Goal: Task Accomplishment & Management: Use online tool/utility

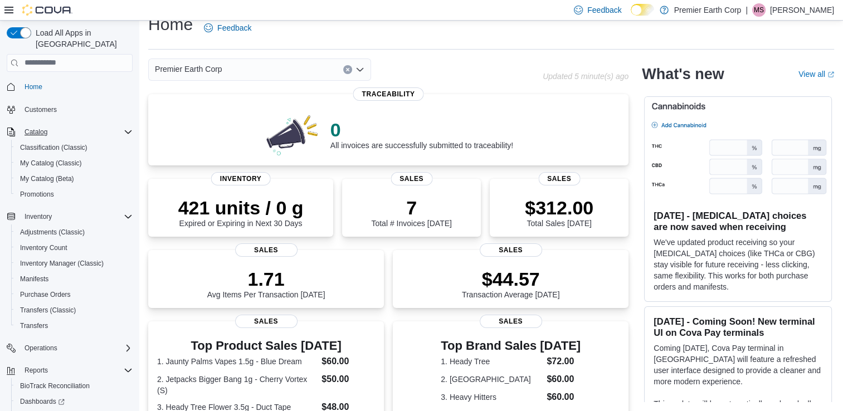
scroll to position [332, 0]
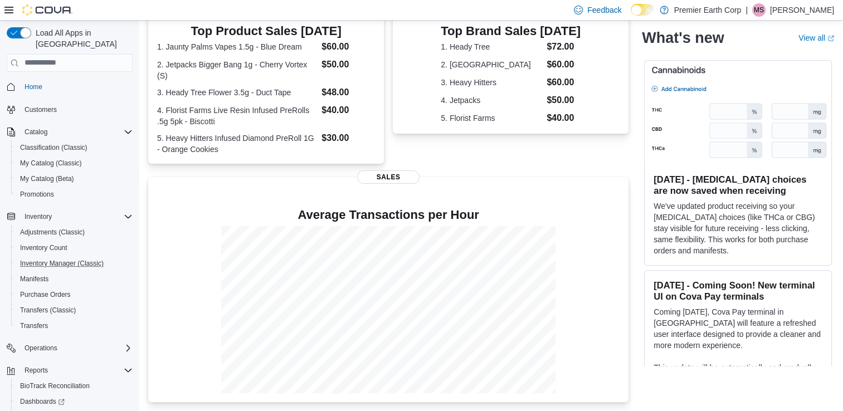
click at [66, 260] on button "Inventory Manager (Classic)" at bounding box center [74, 264] width 126 height 16
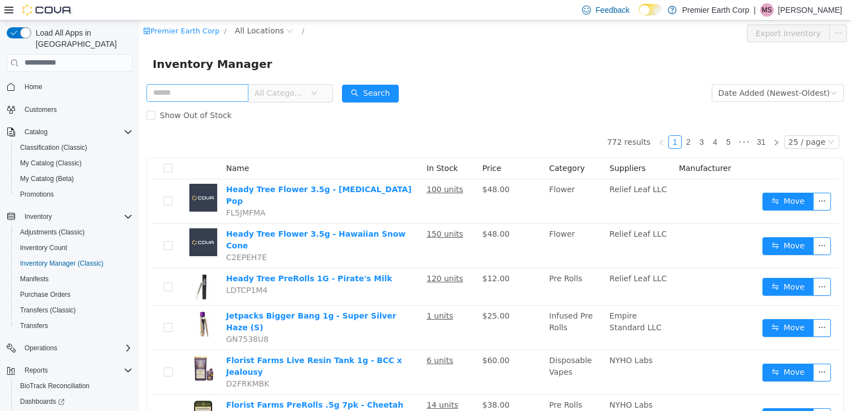
click at [171, 92] on input "text" at bounding box center [198, 93] width 102 height 18
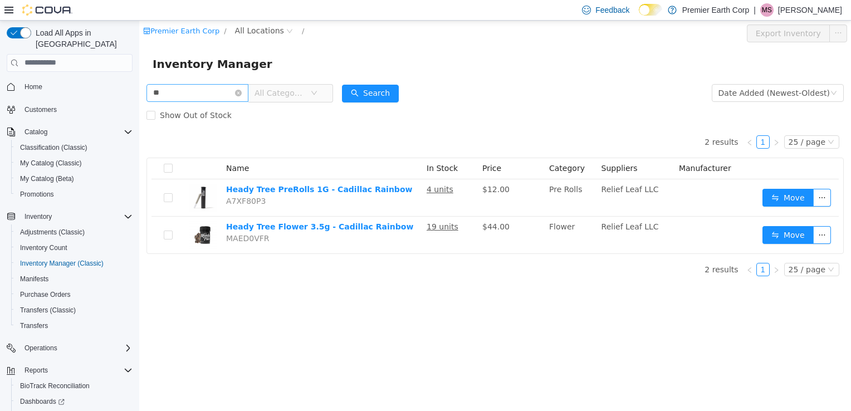
type input "*"
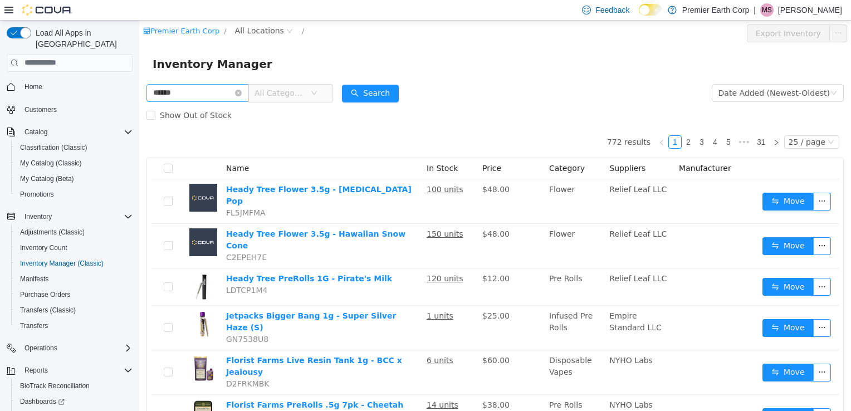
type input "******"
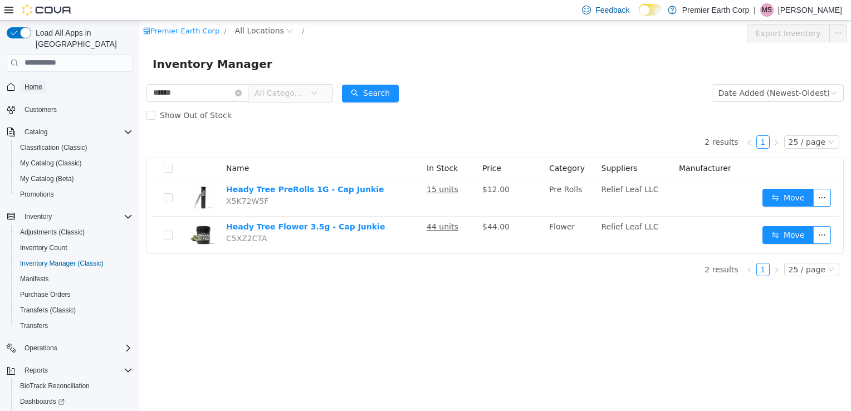
click at [43, 80] on link "Home" at bounding box center [33, 86] width 27 height 13
